Goal: Transaction & Acquisition: Purchase product/service

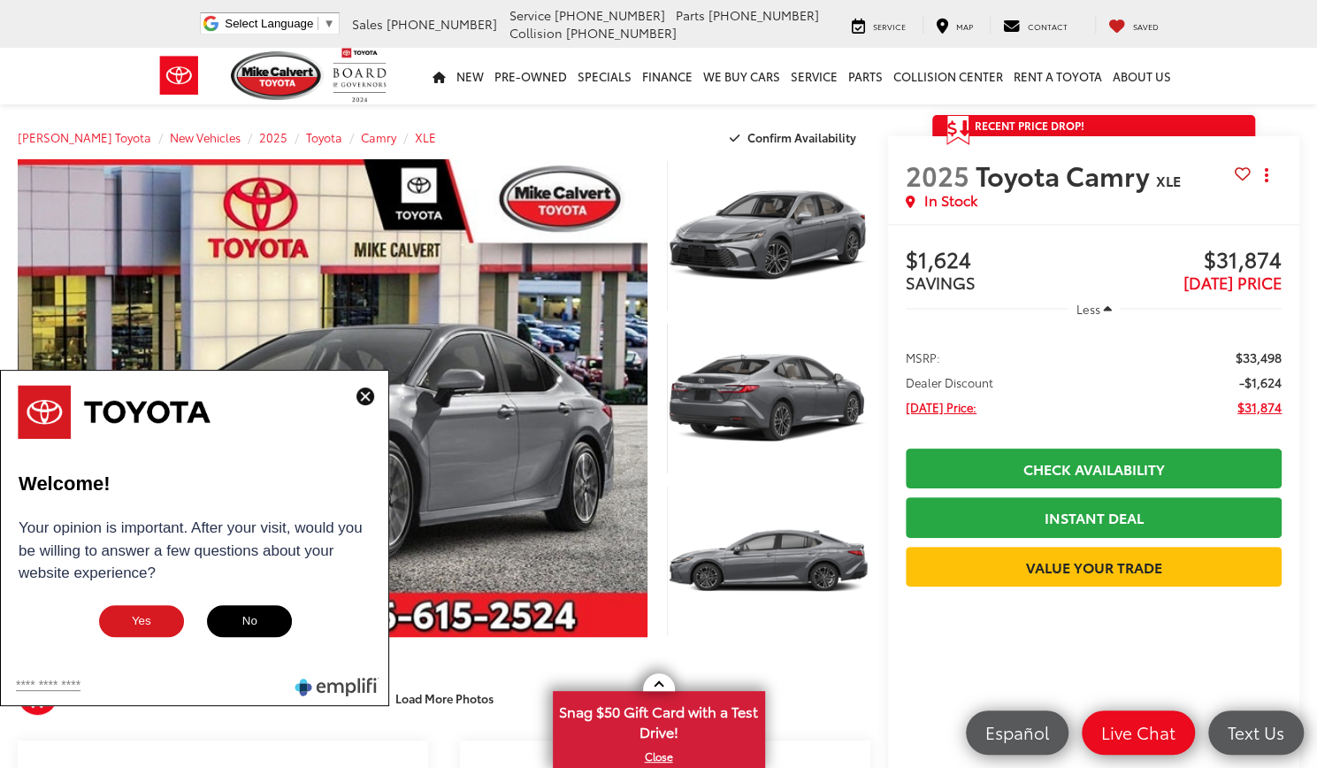
click at [365, 397] on img at bounding box center [366, 397] width 18 height 18
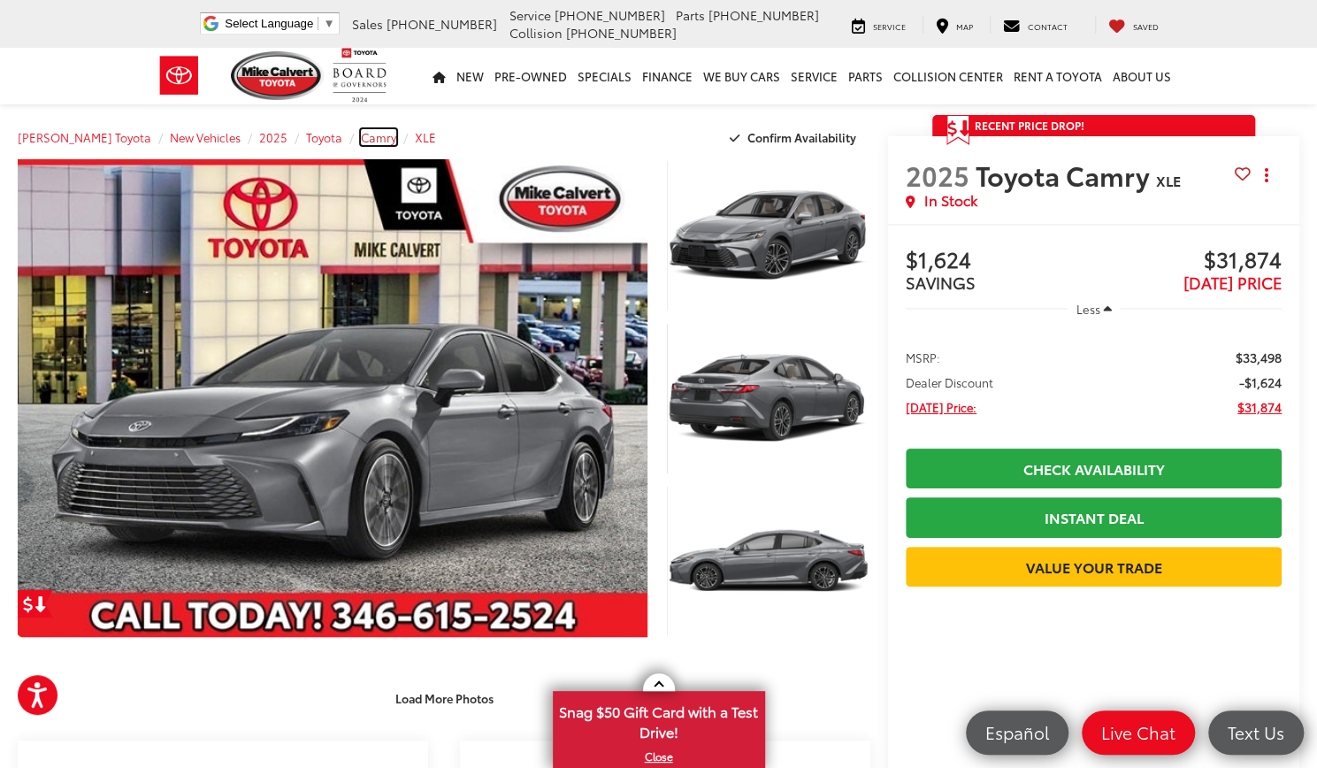
click at [361, 138] on span "Camry" at bounding box center [378, 137] width 35 height 16
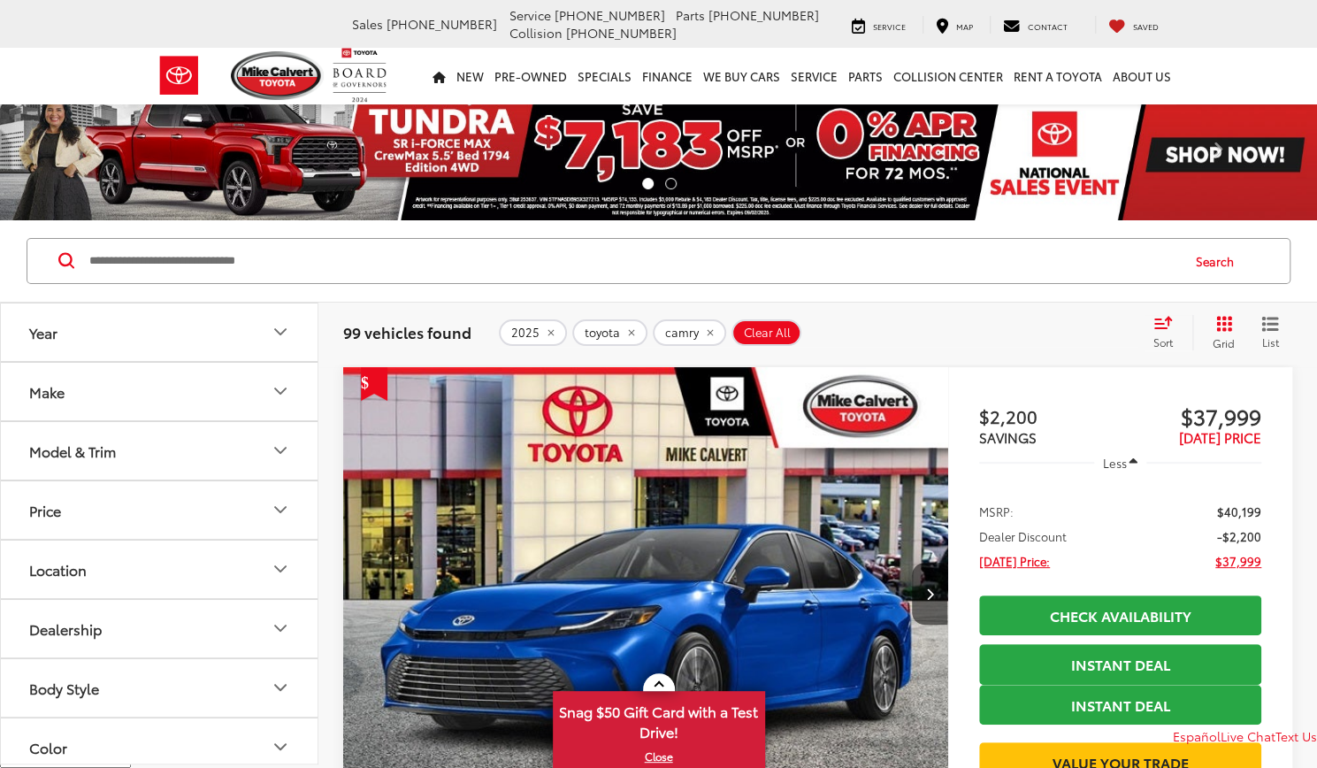
click at [275, 448] on icon "Model & Trim" at bounding box center [280, 450] width 11 height 5
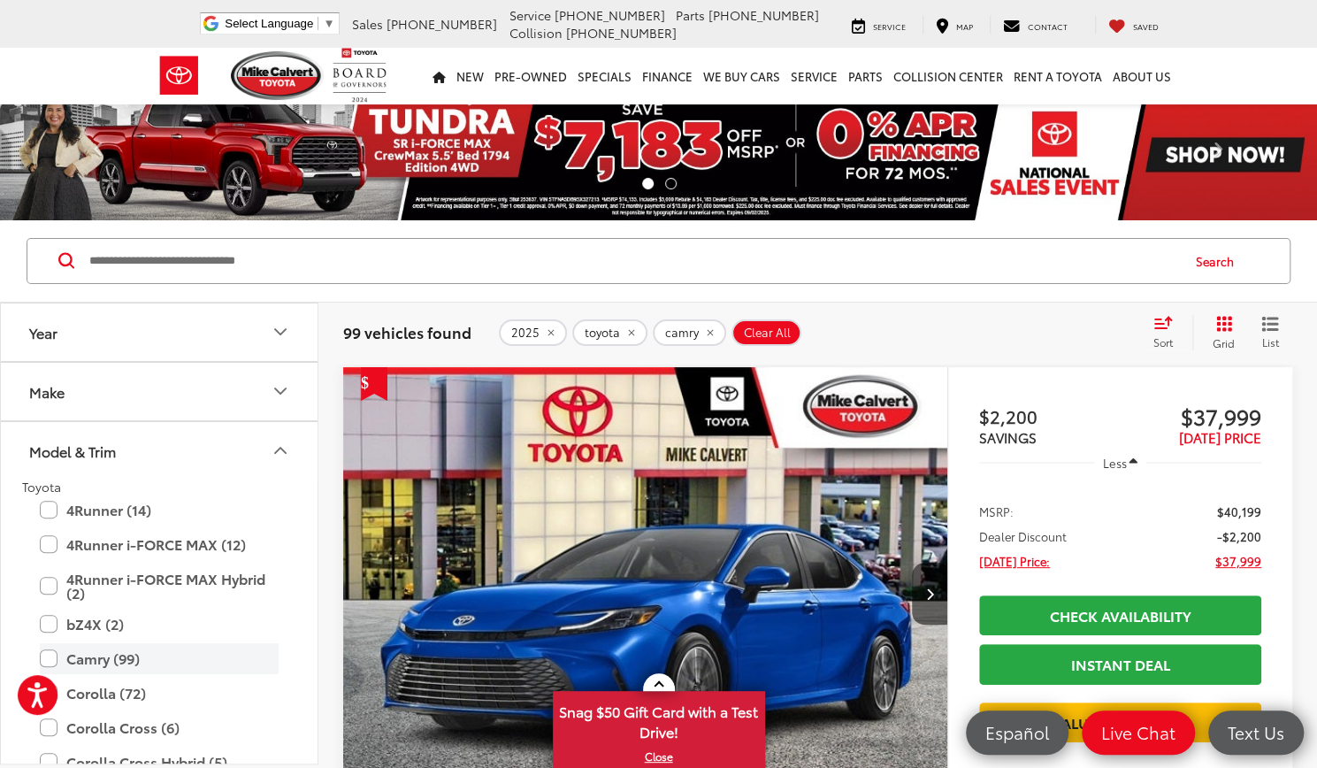
click at [62, 656] on label "Camry (99)" at bounding box center [159, 658] width 239 height 31
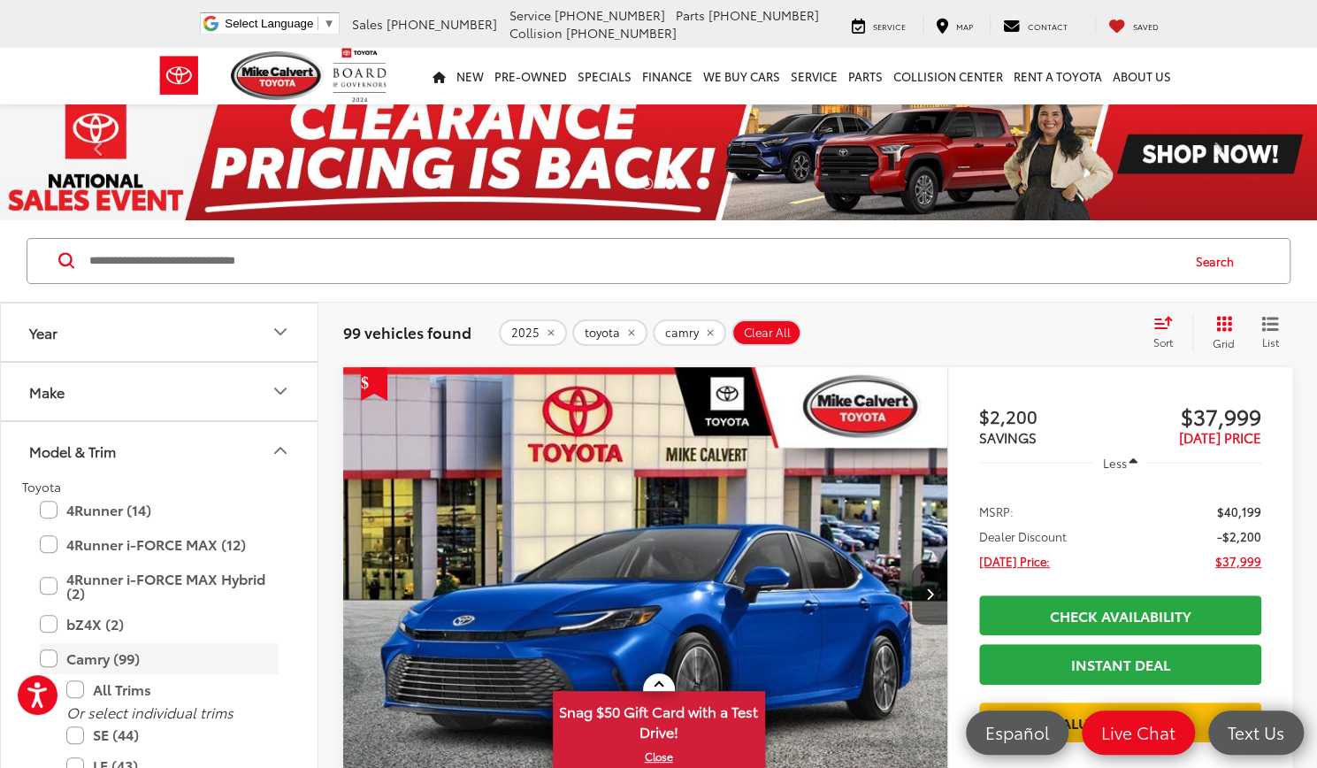
scroll to position [43, 0]
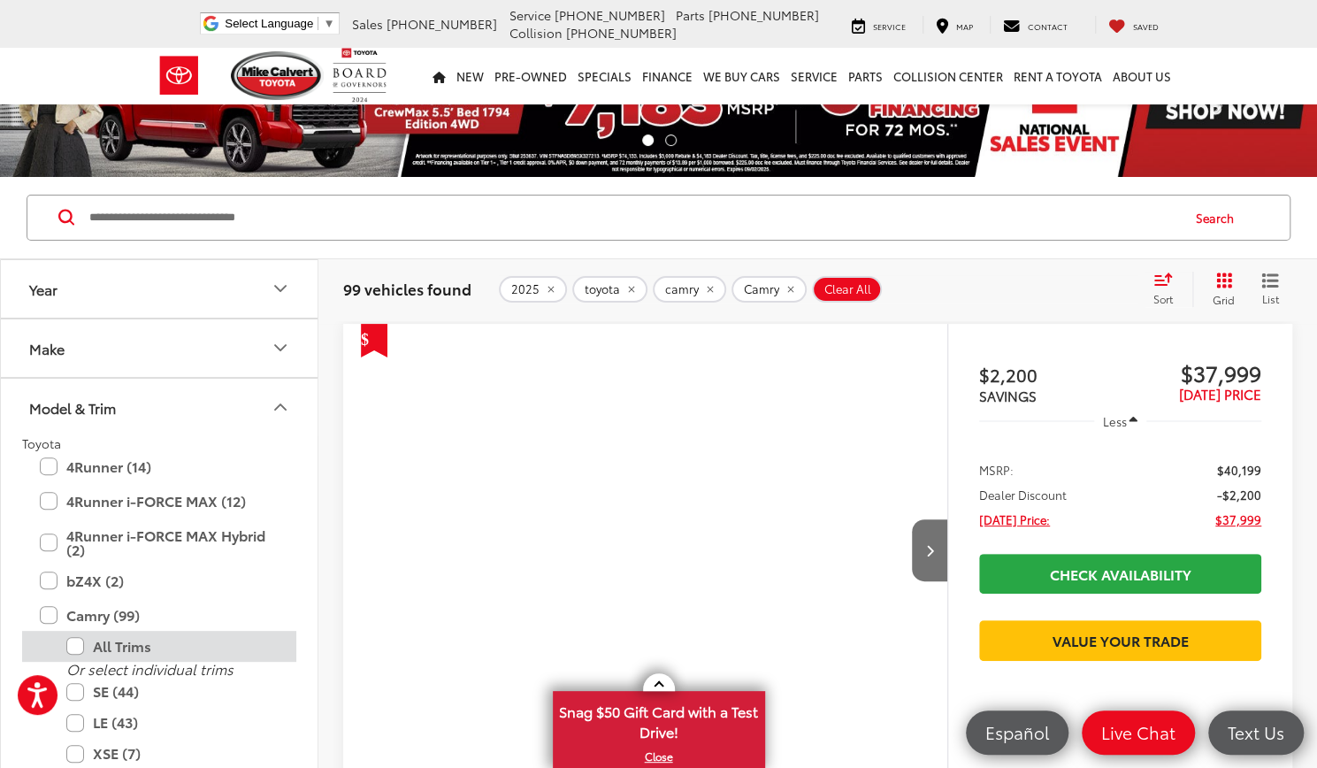
click at [78, 631] on label "All Trims" at bounding box center [172, 646] width 212 height 31
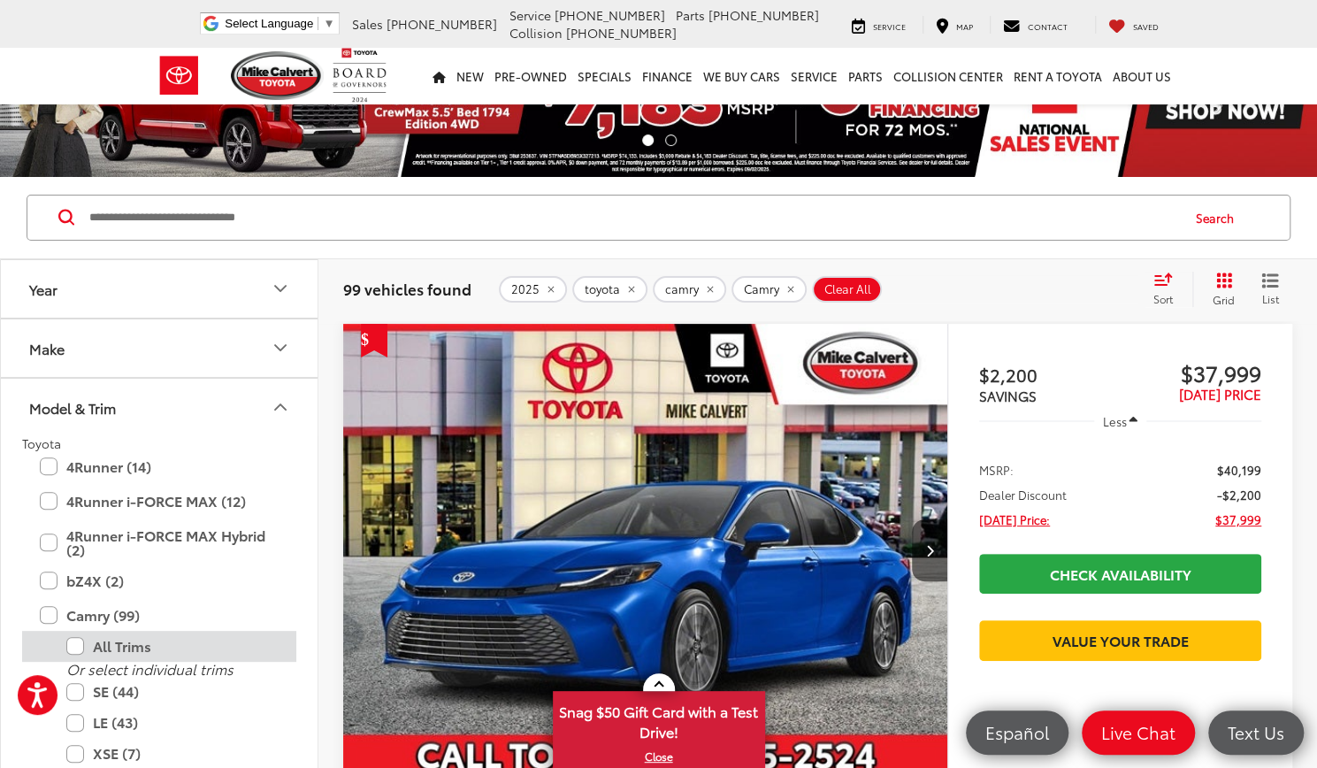
scroll to position [253, 0]
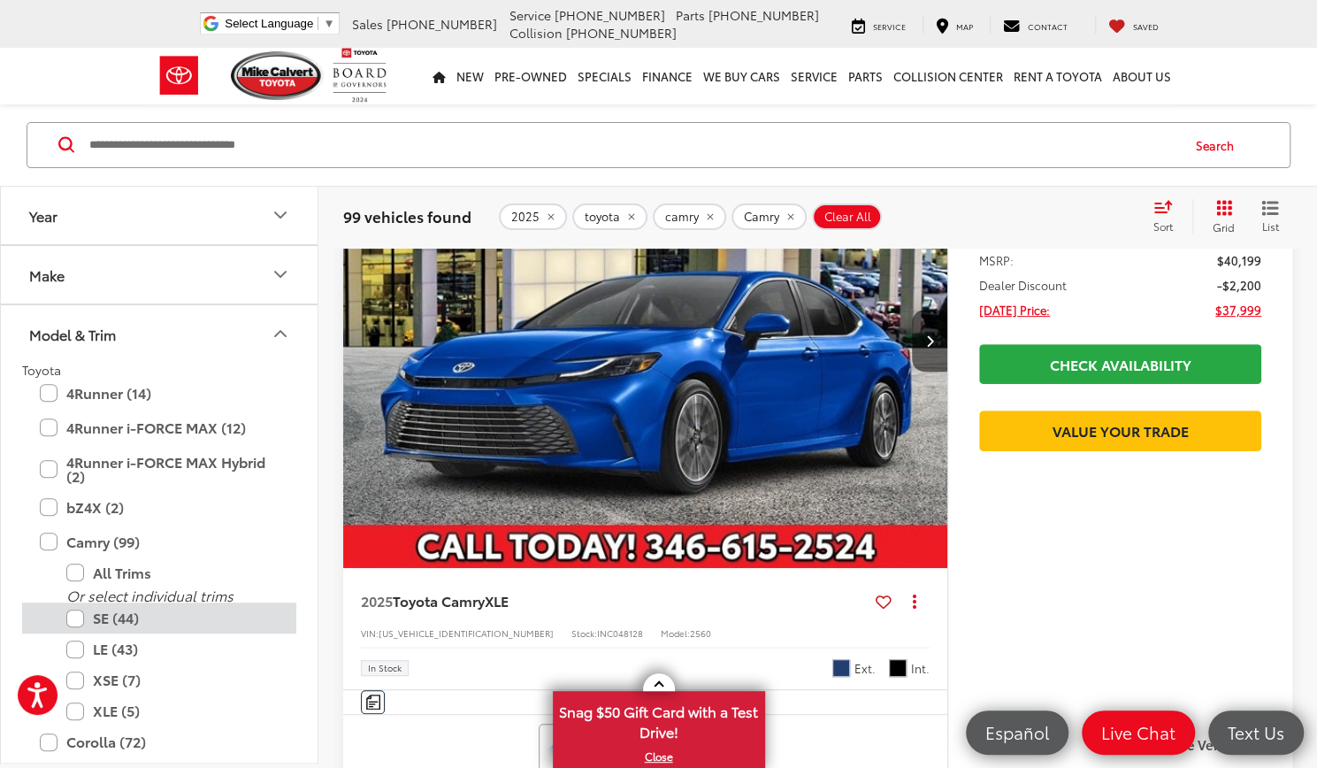
click at [77, 621] on label "SE (44)" at bounding box center [172, 618] width 212 height 31
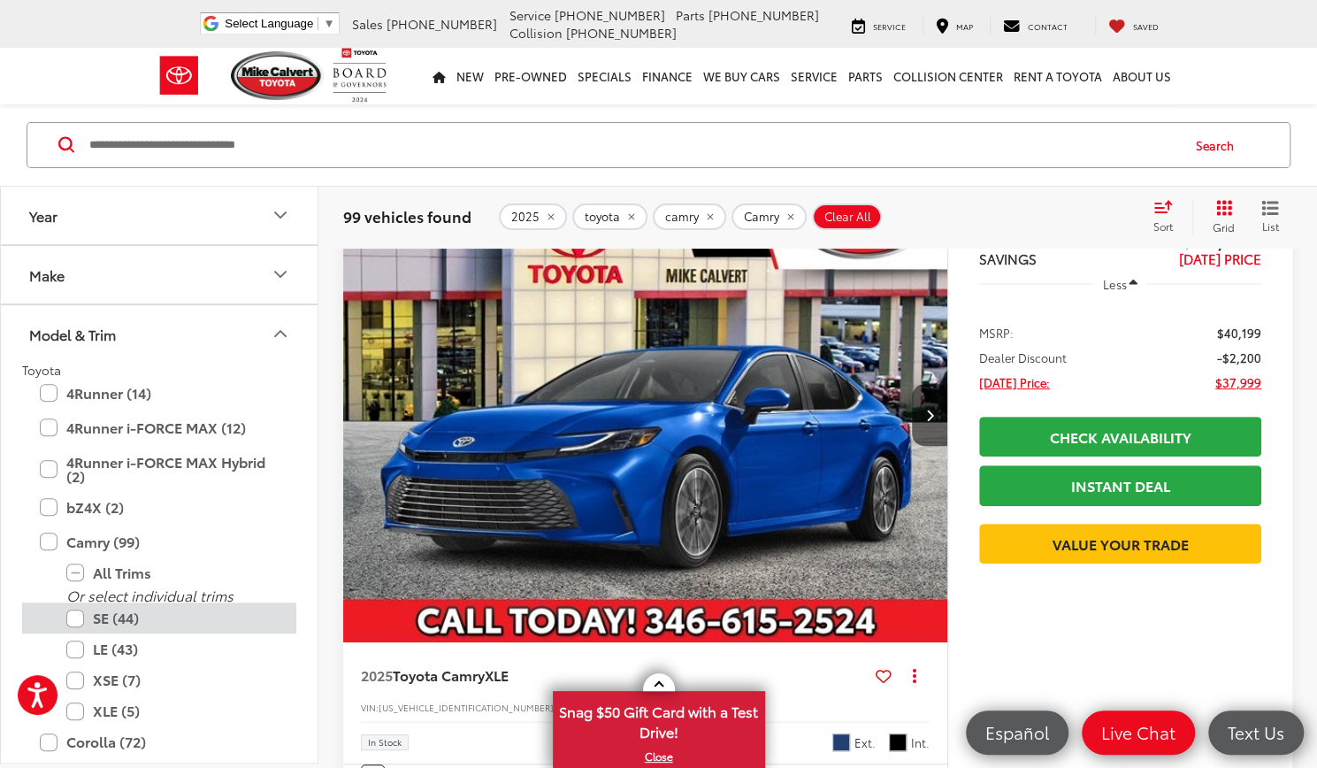
scroll to position [116, 0]
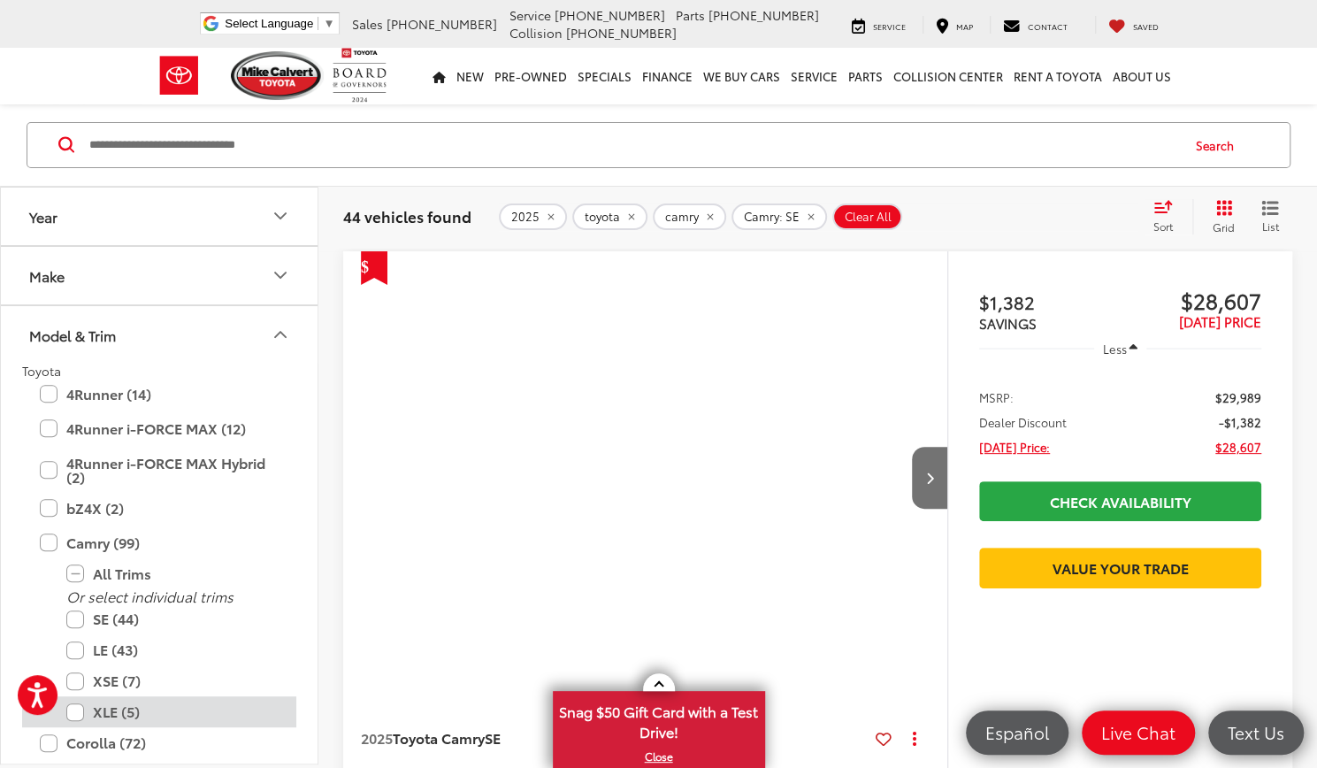
click at [80, 717] on label "XLE (5)" at bounding box center [172, 711] width 212 height 31
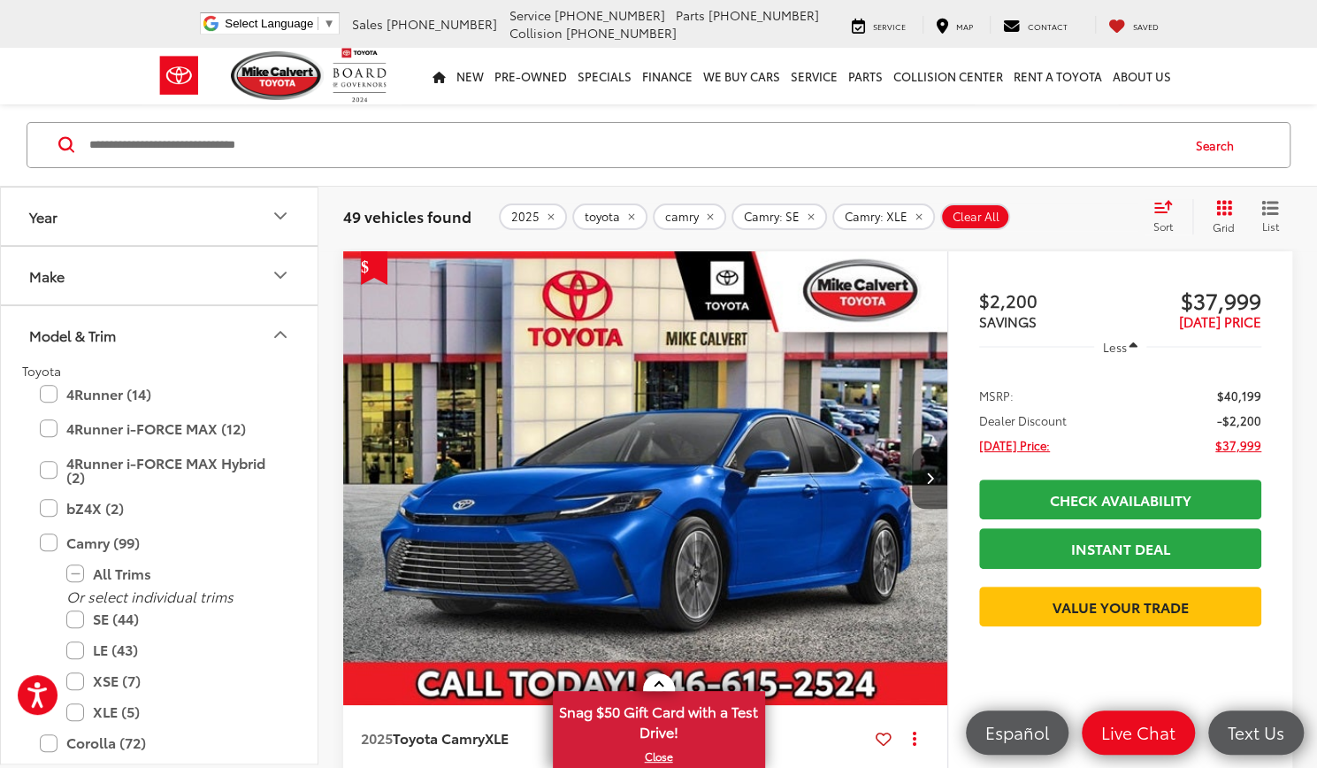
click at [1170, 213] on div "Sort" at bounding box center [1169, 216] width 48 height 35
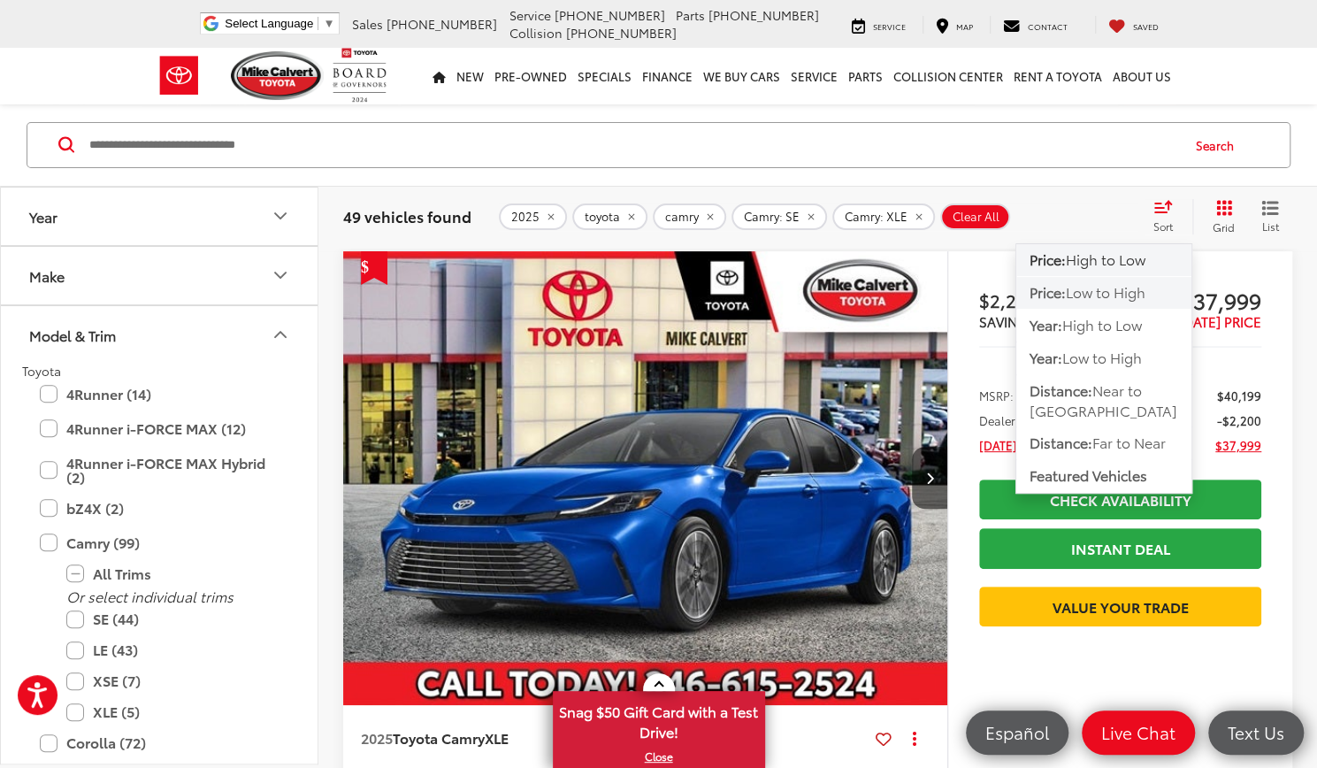
click at [1129, 293] on span "Low to High" at bounding box center [1106, 292] width 80 height 20
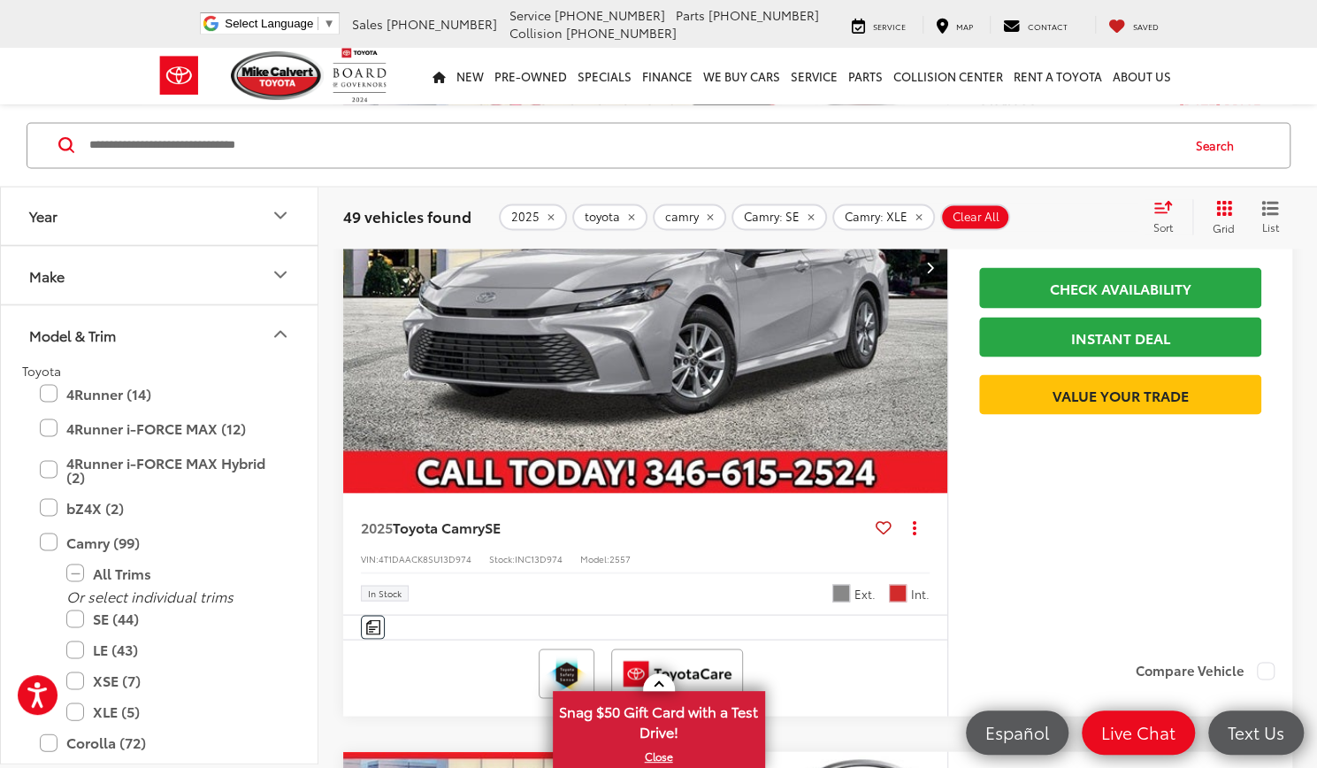
scroll to position [1755, 0]
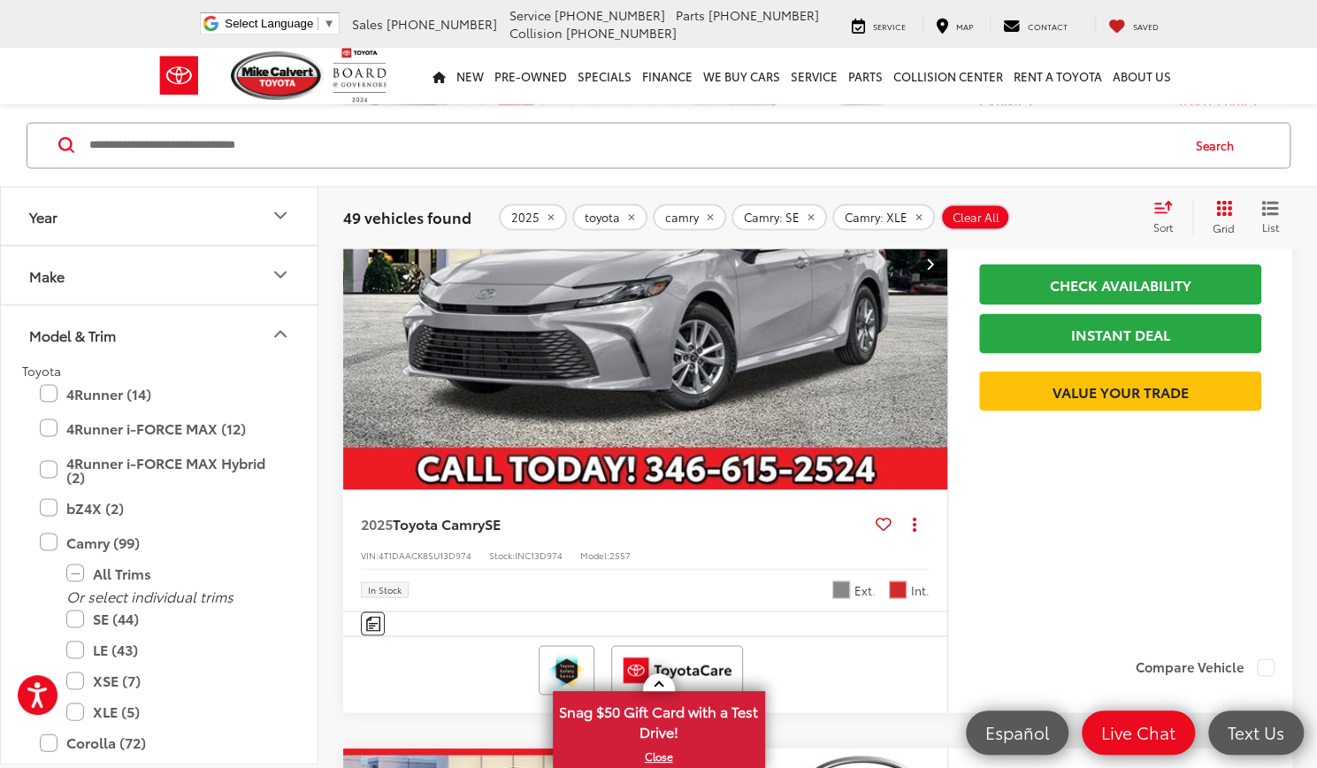
click at [906, 592] on span "Cockpit Red" at bounding box center [898, 589] width 18 height 18
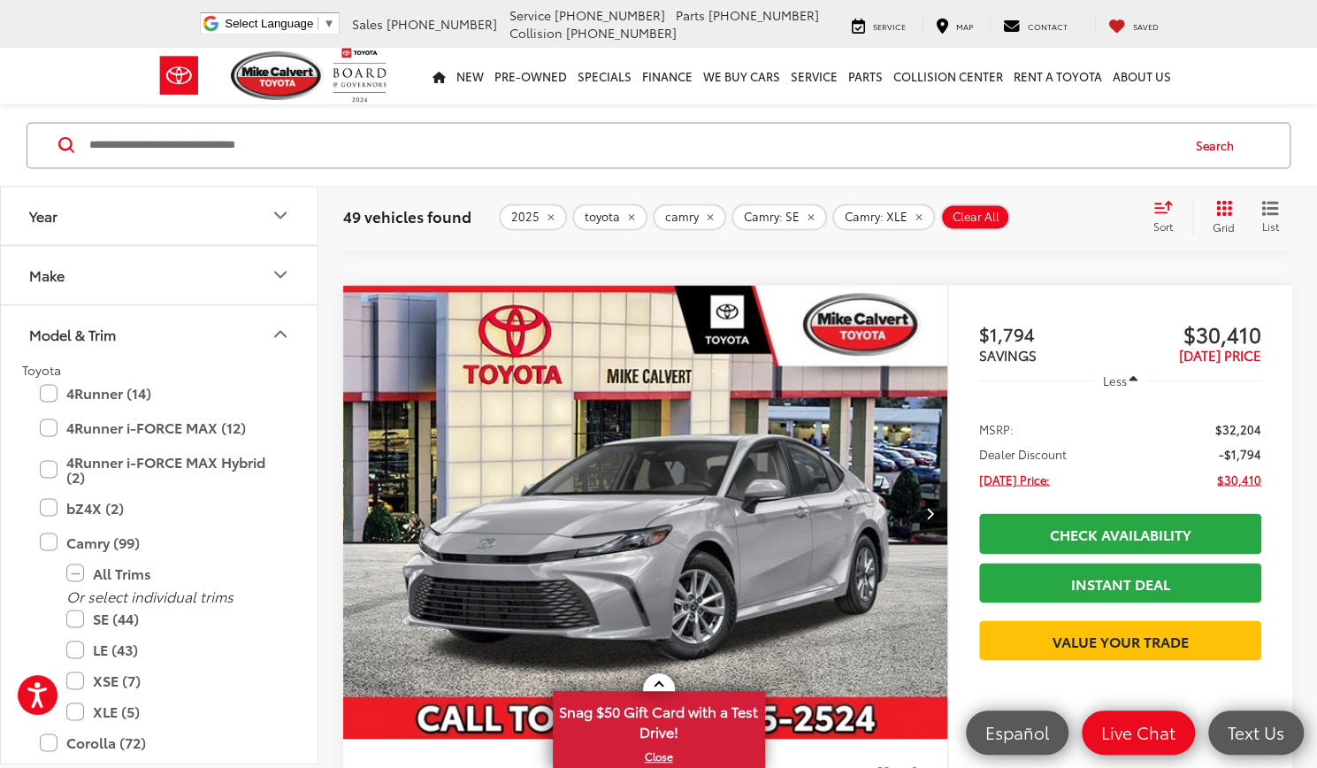
scroll to position [1493, 0]
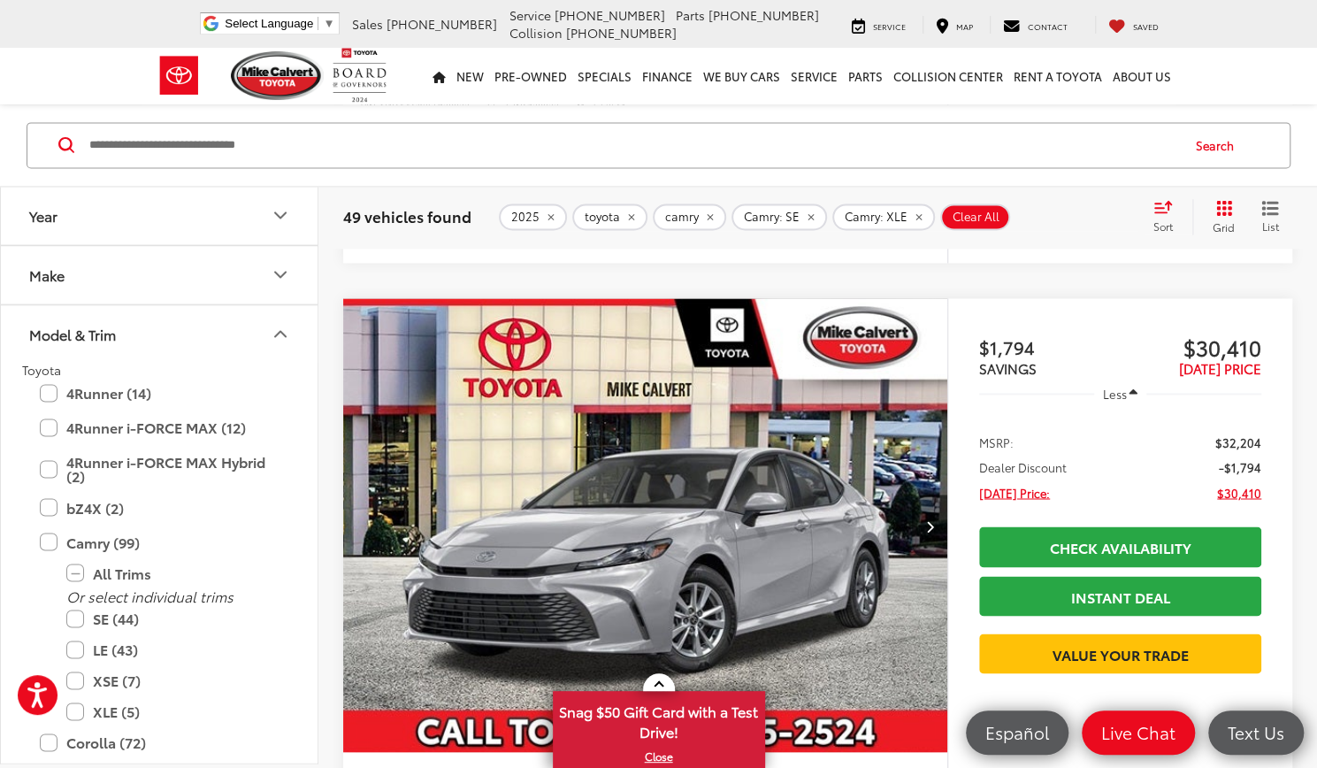
click at [889, 564] on img "2025 Toyota Camry SE 0" at bounding box center [645, 525] width 607 height 455
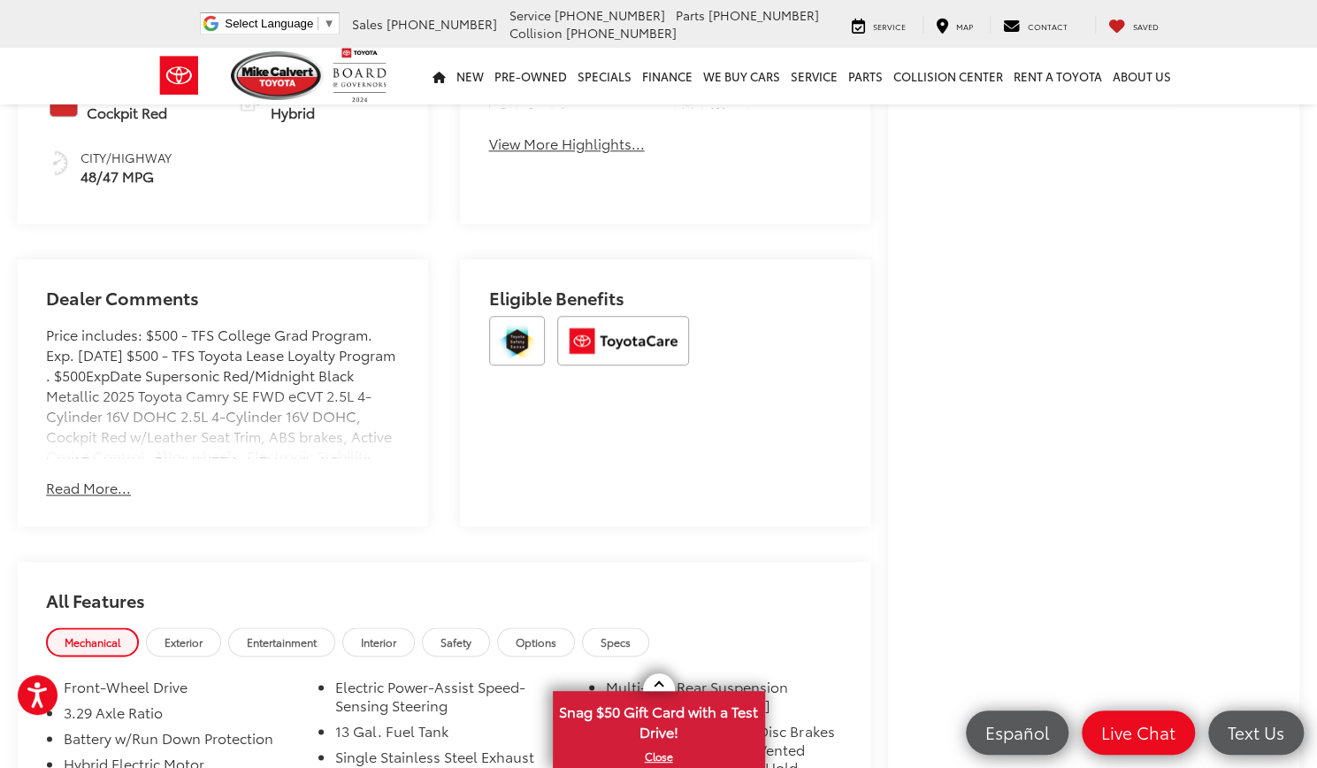
scroll to position [948, 0]
click at [68, 493] on button "Read More..." at bounding box center [88, 486] width 85 height 20
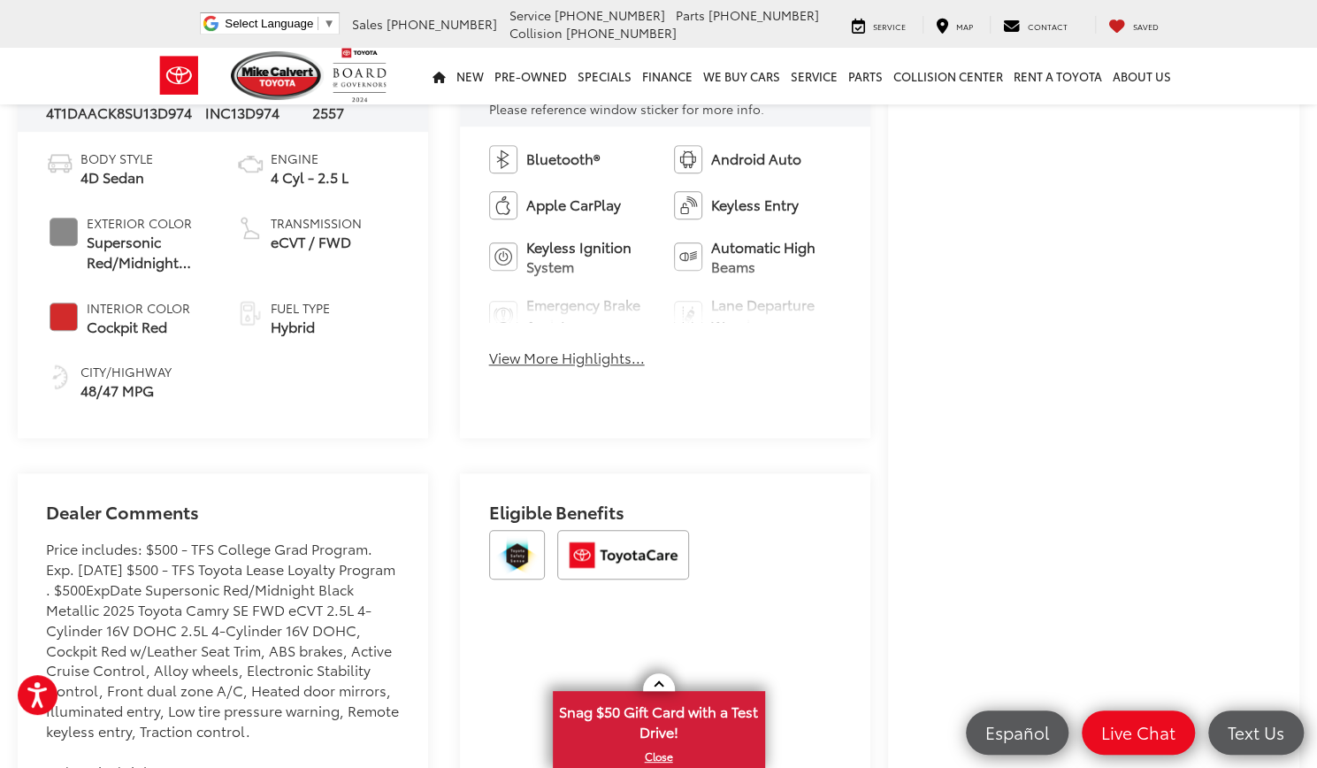
scroll to position [728, 0]
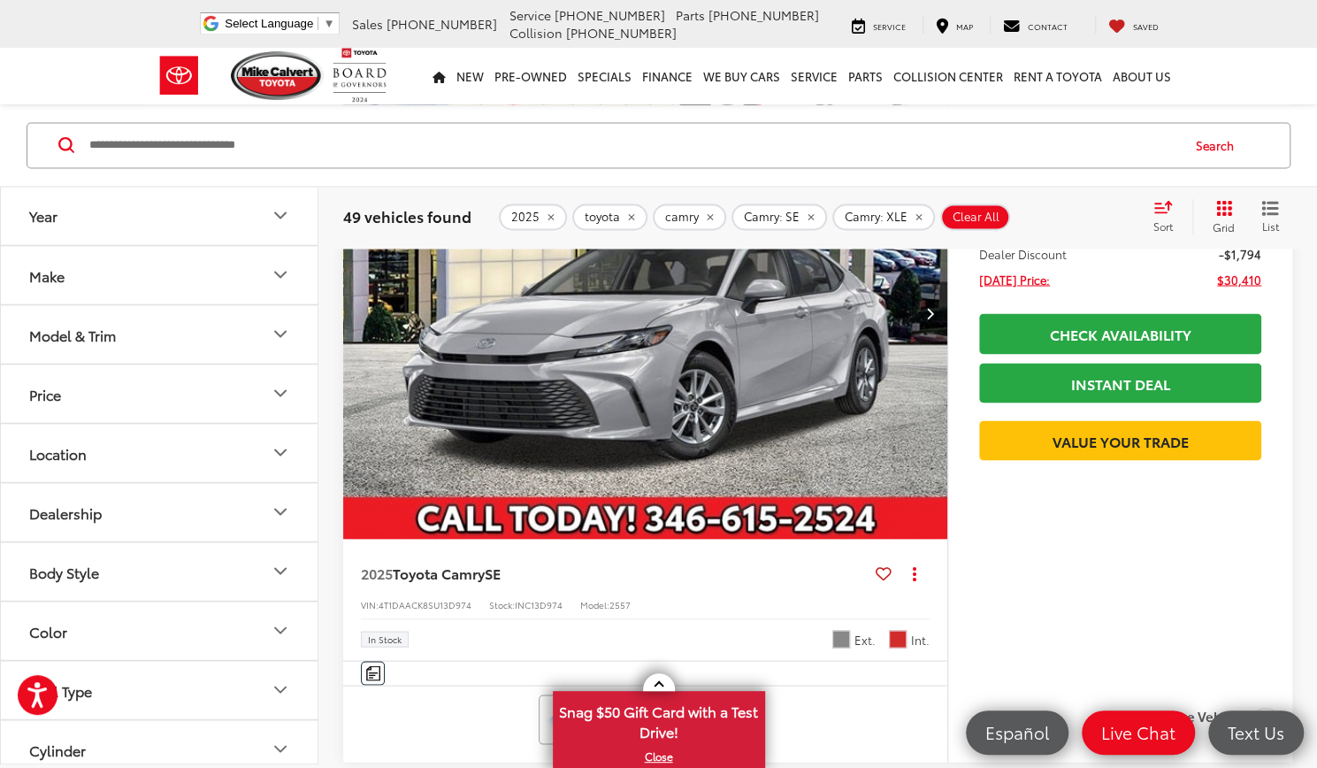
scroll to position [1706, 0]
click at [863, 424] on img "2025 Toyota Camry SE 0" at bounding box center [645, 312] width 607 height 455
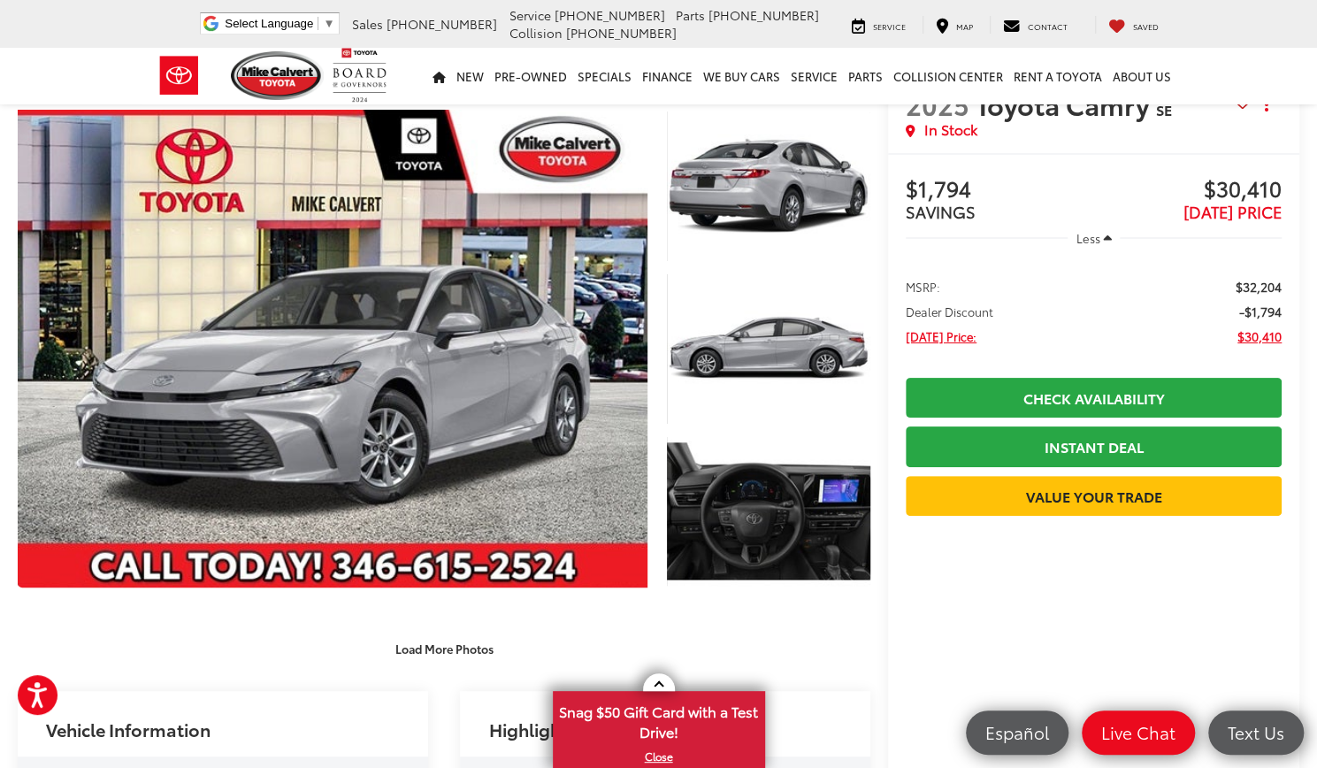
scroll to position [43, 0]
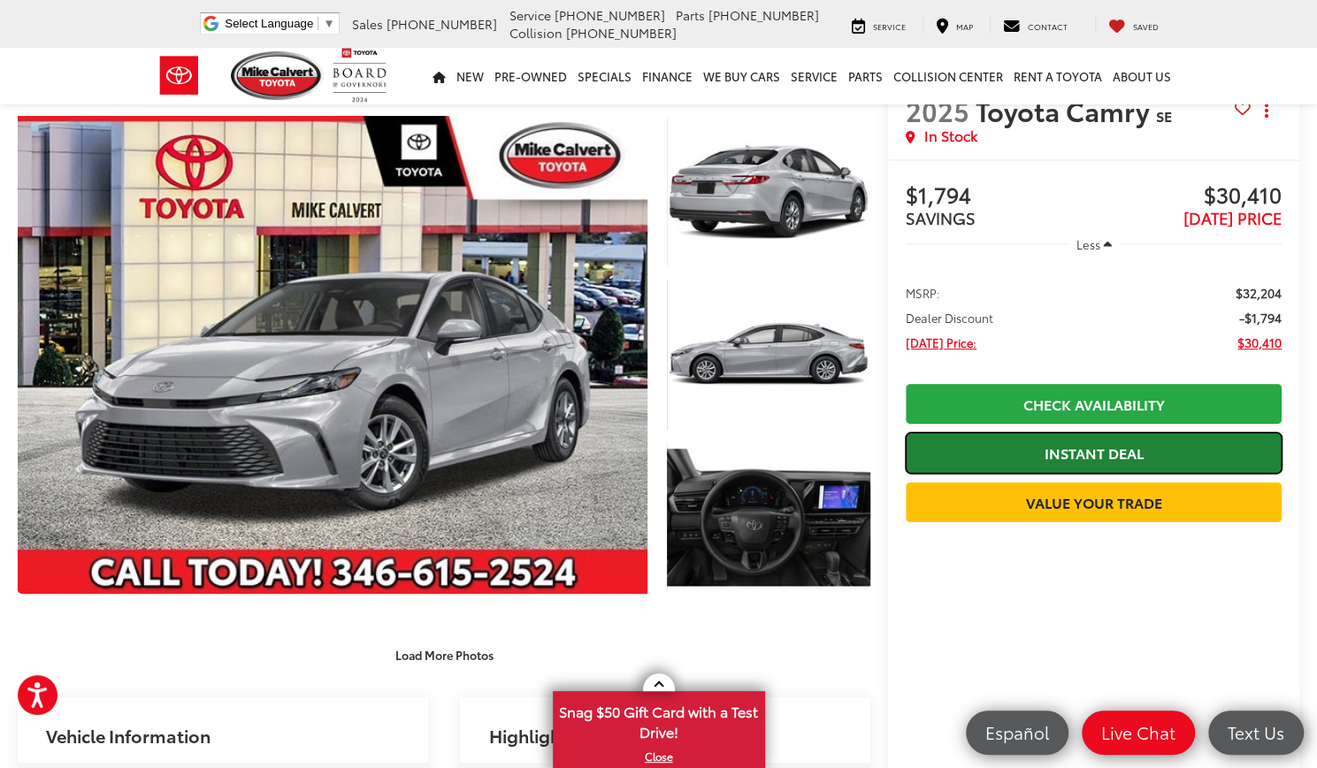
click at [1059, 459] on link "Instant Deal" at bounding box center [1094, 453] width 376 height 40
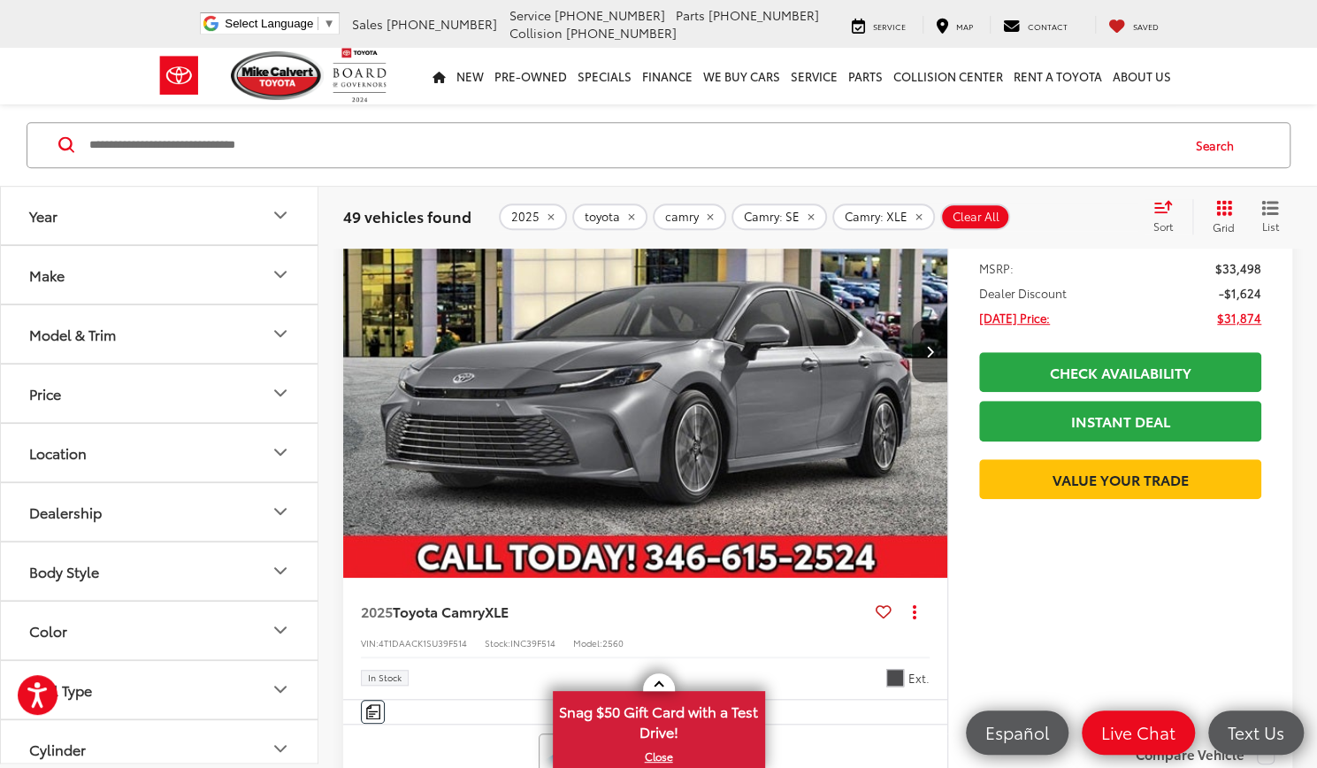
scroll to position [4517, 0]
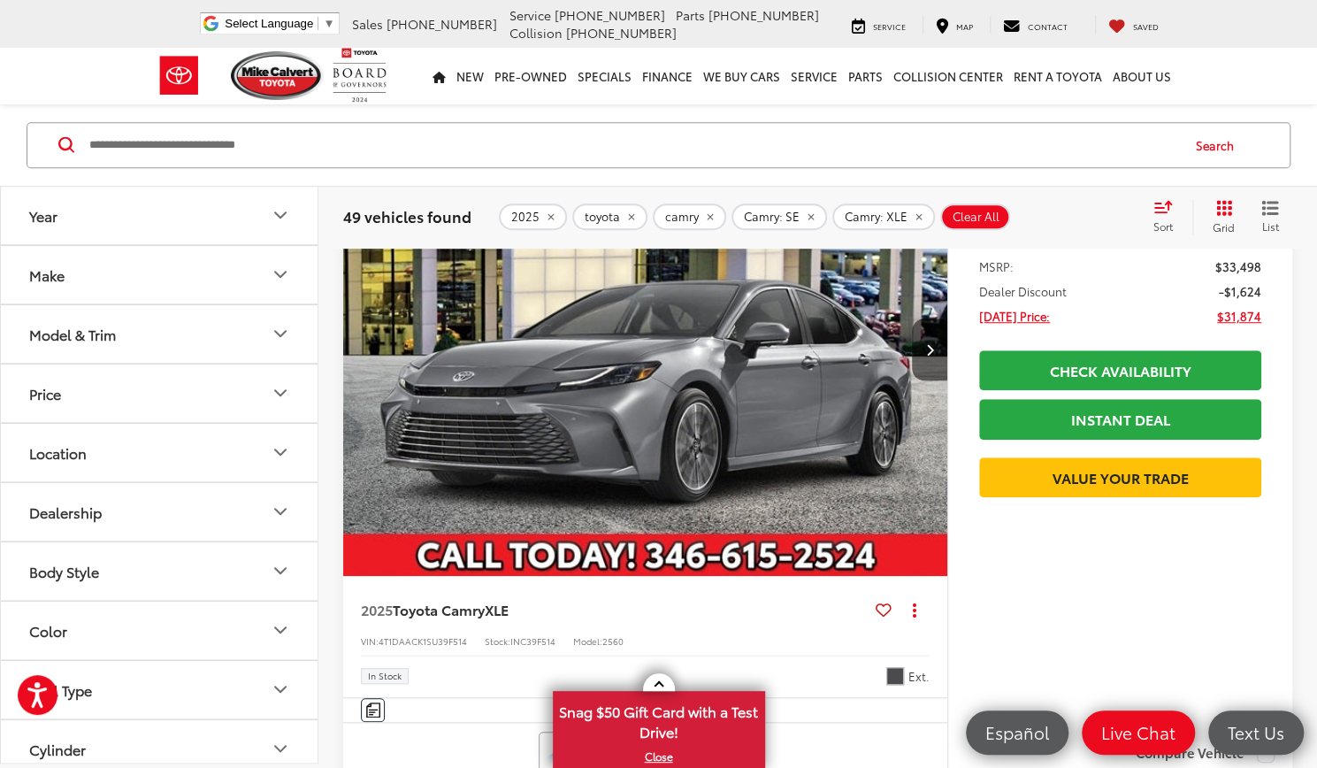
click at [869, 455] on img "2025 Toyota Camry XLE 0" at bounding box center [645, 349] width 607 height 455
